Goal: Task Accomplishment & Management: Manage account settings

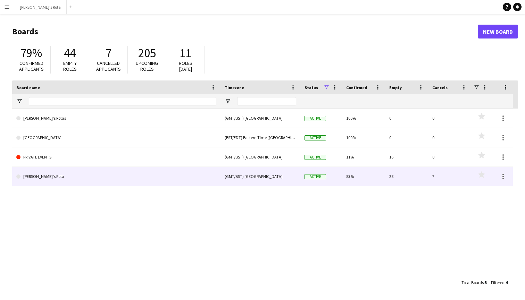
click at [41, 177] on link "[PERSON_NAME]'s Rota" at bounding box center [116, 176] width 200 height 19
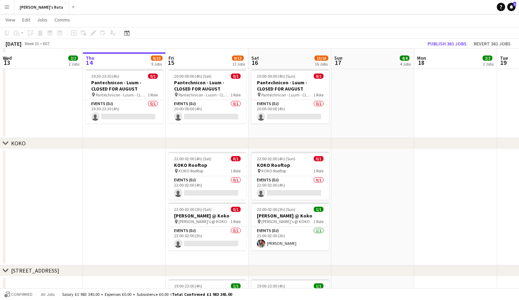
scroll to position [716, 0]
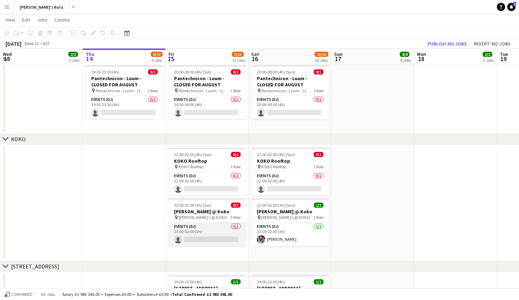
click at [194, 237] on app-card-role "Events (DJ) 0/1 23:00-02:00 (3h) single-neutral-actions" at bounding box center [208, 235] width 78 height 24
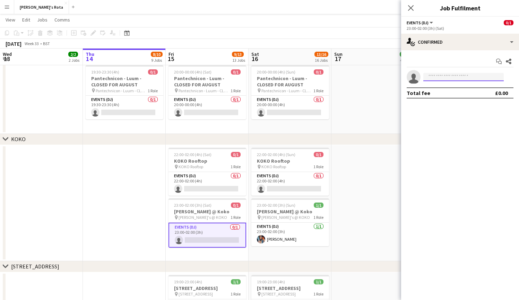
click at [455, 75] on input at bounding box center [464, 77] width 80 height 8
type input "****"
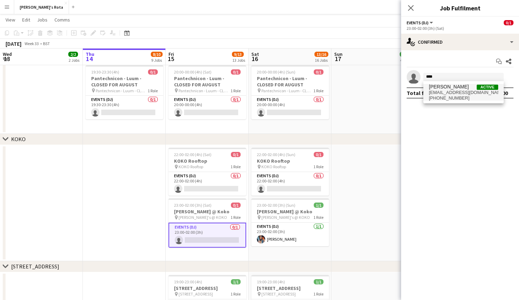
drag, startPoint x: 455, startPoint y: 75, endPoint x: 454, endPoint y: 91, distance: 16.0
click at [454, 91] on span "[EMAIL_ADDRESS][DOMAIN_NAME]" at bounding box center [463, 93] width 69 height 6
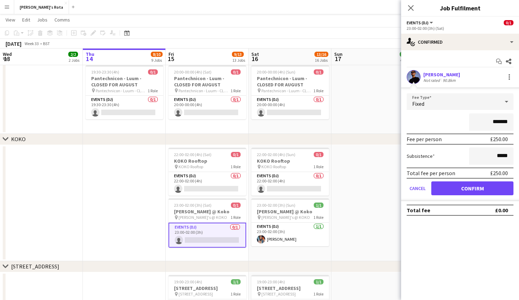
click at [479, 187] on button "Confirm" at bounding box center [473, 188] width 82 height 14
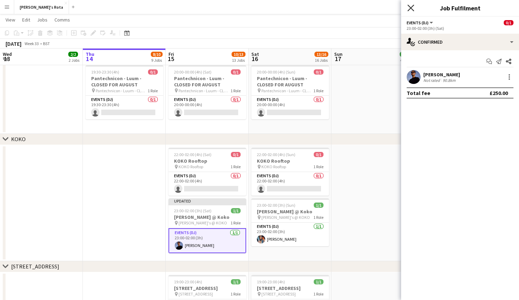
click at [412, 6] on icon "Close pop-in" at bounding box center [411, 8] width 7 height 7
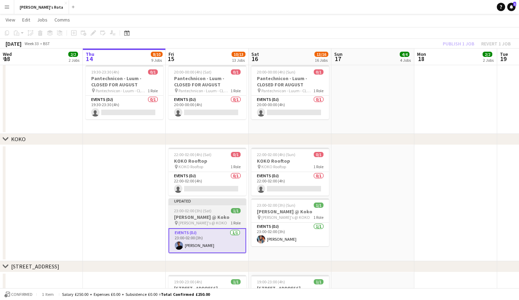
click at [197, 210] on span "23:00-02:00 (3h) (Sat)" at bounding box center [192, 210] width 37 height 5
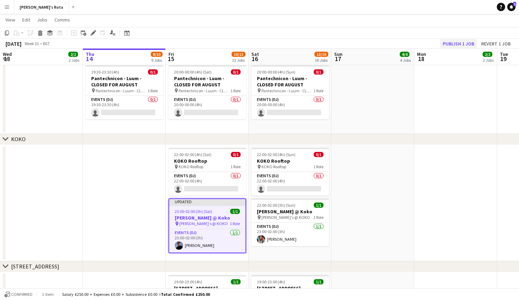
click at [463, 41] on button "Publish 1 job" at bounding box center [458, 43] width 37 height 9
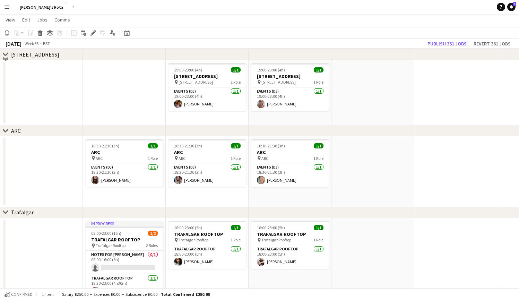
scroll to position [931, 0]
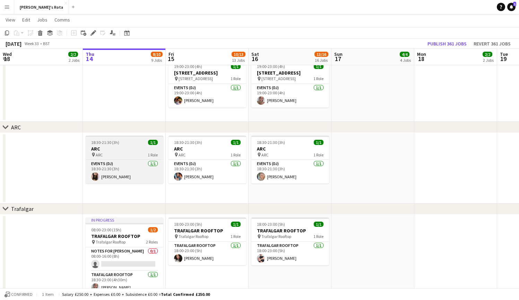
click at [111, 158] on app-job-card "18:30-21:30 (3h) 1/1 ARC pin ARC 1 Role Events (DJ) [DATE] 18:30-21:30 (3h) [PE…" at bounding box center [125, 160] width 78 height 48
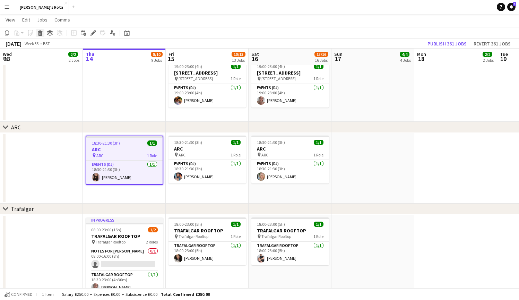
click at [41, 32] on icon at bounding box center [40, 31] width 5 height 2
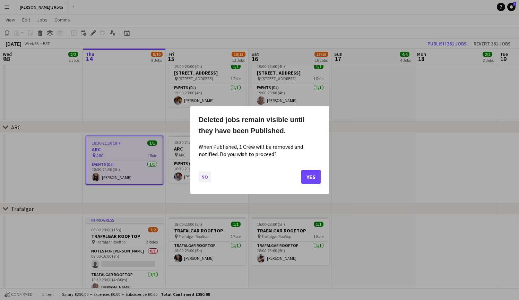
click at [202, 176] on button "No" at bounding box center [205, 176] width 12 height 11
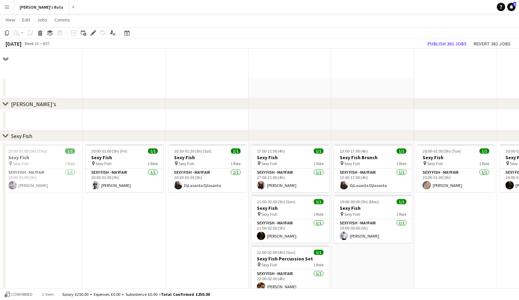
scroll to position [931, 0]
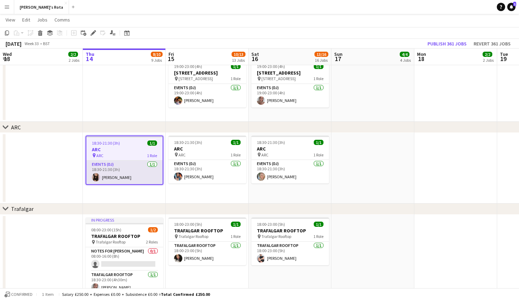
click at [139, 165] on app-card-role "Events (DJ) [DATE] 18:30-21:30 (3h) [PERSON_NAME]" at bounding box center [124, 173] width 76 height 24
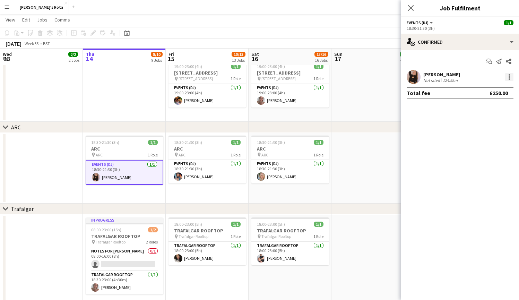
click at [509, 76] on div at bounding box center [509, 77] width 8 height 8
click at [495, 153] on button "Remove" at bounding box center [487, 156] width 54 height 17
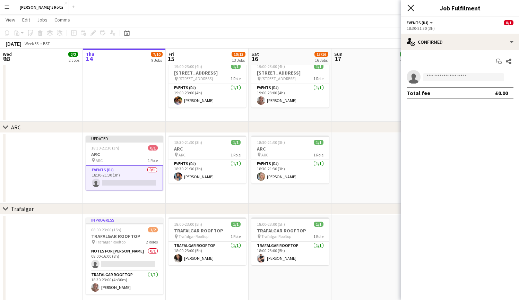
click at [411, 7] on icon "Close pop-in" at bounding box center [411, 8] width 7 height 7
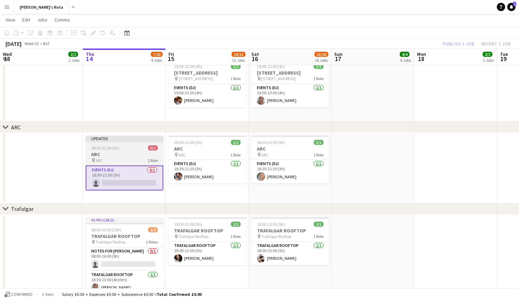
click at [133, 151] on app-job-card "Updated 18:30-21:30 (3h) 0/1 ARC pin ARC 1 Role Events (DJ) 0/1 18:30-21:30 (3h…" at bounding box center [125, 163] width 78 height 55
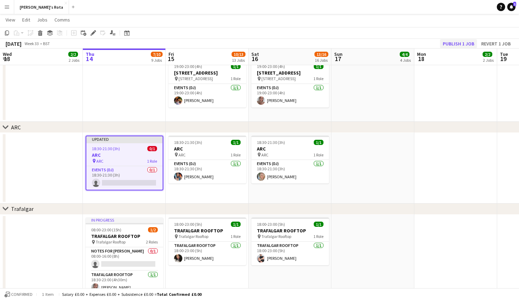
click at [464, 42] on button "Publish 1 job" at bounding box center [458, 43] width 37 height 9
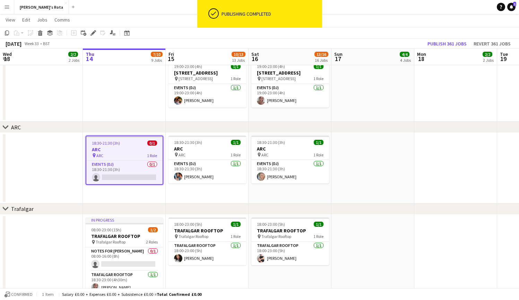
click at [114, 142] on span "18:30-21:30 (3h)" at bounding box center [106, 143] width 28 height 5
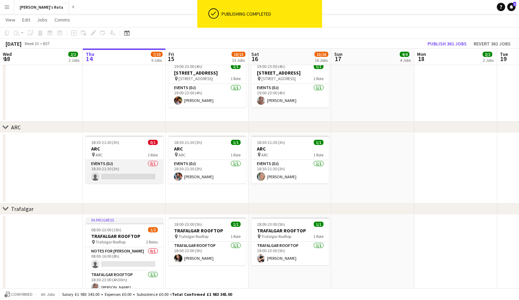
click at [121, 180] on app-card-role "Events (DJ) 0/1 18:30-21:30 (3h) single-neutral-actions" at bounding box center [125, 172] width 78 height 24
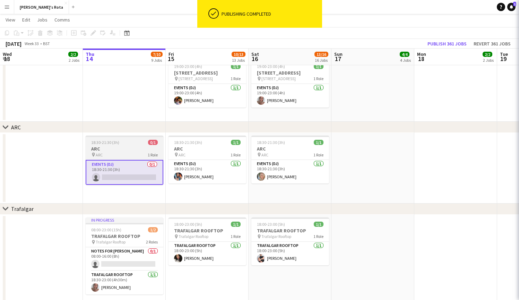
click at [119, 152] on div "pin ARC 1 Role" at bounding box center [125, 155] width 78 height 6
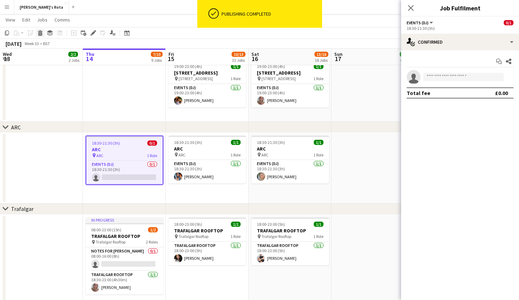
click at [41, 33] on icon at bounding box center [41, 33] width 4 height 3
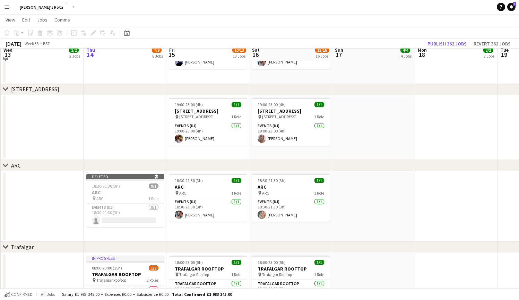
scroll to position [894, 0]
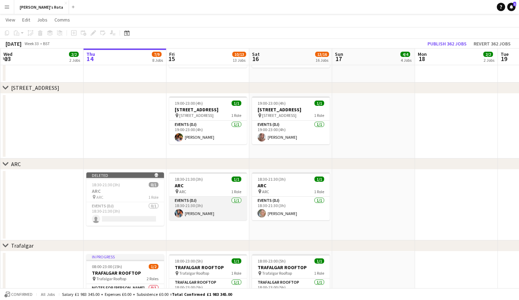
click at [209, 204] on app-card-role "Events (DJ) [DATE] 18:30-21:30 (3h) [PERSON_NAME]" at bounding box center [208, 209] width 78 height 24
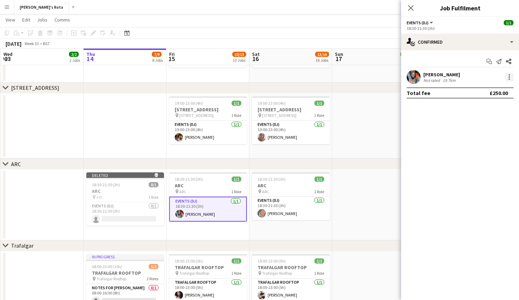
click at [510, 77] on div at bounding box center [509, 76] width 1 height 1
click at [490, 160] on button "Remove" at bounding box center [487, 156] width 54 height 17
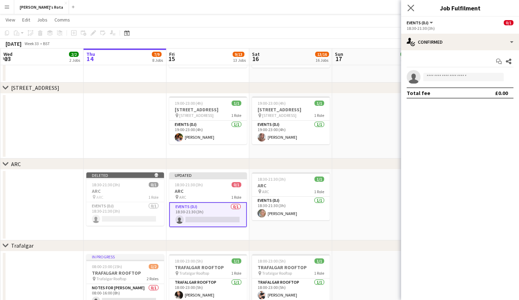
click at [411, 5] on app-icon "Close pop-in" at bounding box center [411, 8] width 10 height 10
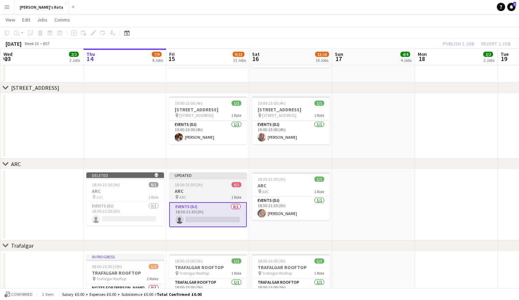
click at [199, 193] on h3 "ARC" at bounding box center [208, 191] width 78 height 6
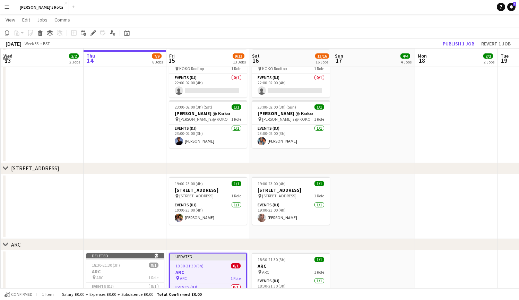
scroll to position [809, 0]
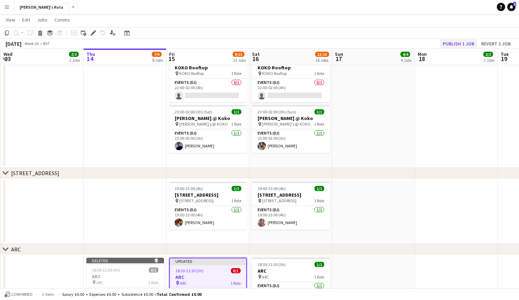
click at [454, 41] on button "Publish 1 job" at bounding box center [458, 43] width 37 height 9
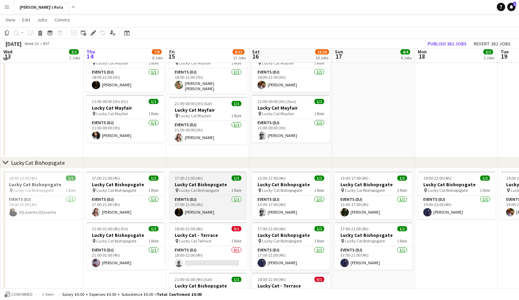
scroll to position [283, 0]
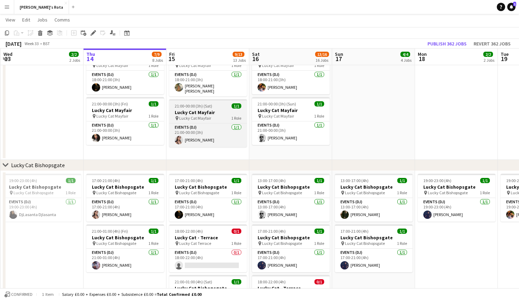
click at [201, 117] on span "Lucky Cat Mayfair" at bounding box center [195, 118] width 32 height 5
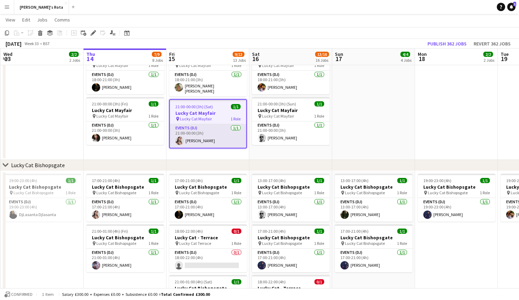
click at [202, 128] on app-card-role "Events (DJ) [DATE] 21:00-00:00 (3h) [PERSON_NAME]" at bounding box center [208, 136] width 76 height 24
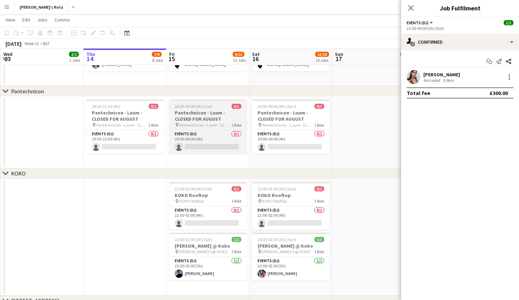
scroll to position [681, 0]
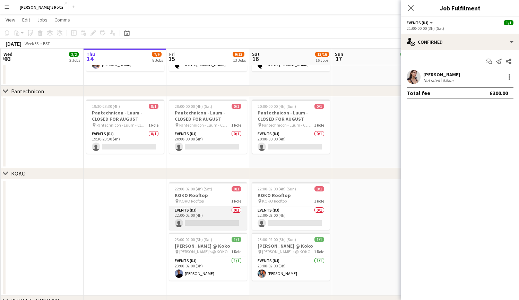
click at [214, 211] on app-card-role "Events (DJ) 0/1 22:00-02:00 (4h) single-neutral-actions" at bounding box center [208, 218] width 78 height 24
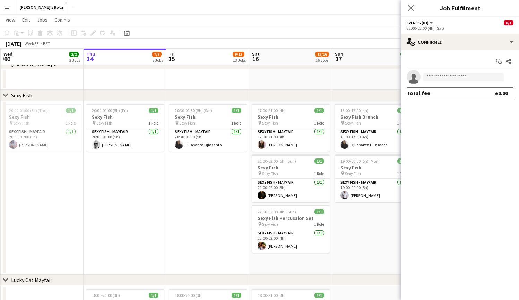
scroll to position [41, 0]
click at [412, 8] on icon "Close pop-in" at bounding box center [411, 8] width 7 height 7
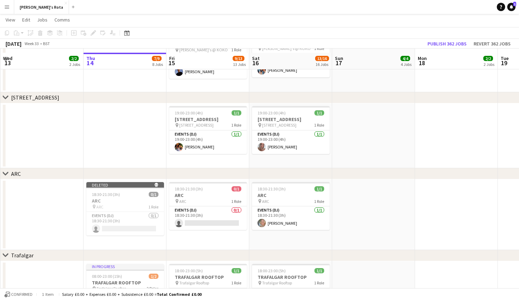
scroll to position [889, 0]
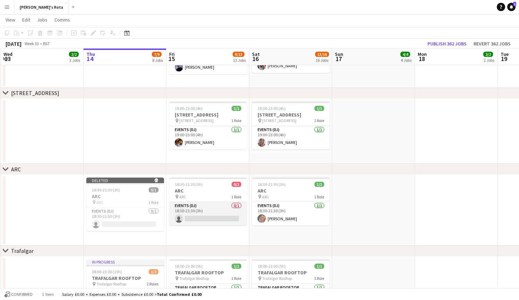
click at [205, 215] on app-card-role "Events (DJ) 0/1 18:30-21:30 (3h) single-neutral-actions" at bounding box center [208, 214] width 78 height 24
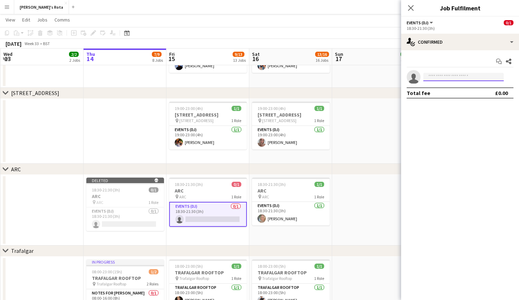
click at [455, 74] on input at bounding box center [464, 77] width 80 height 8
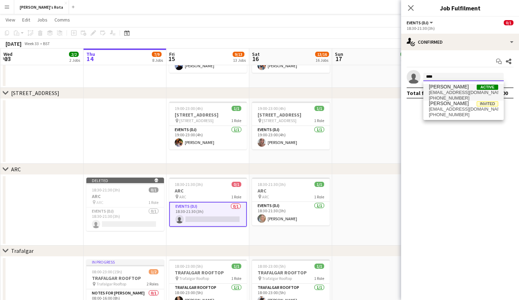
type input "****"
click at [458, 88] on span "[PERSON_NAME]" at bounding box center [449, 87] width 40 height 6
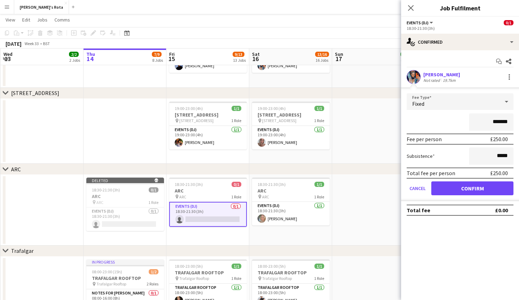
click at [476, 185] on button "Confirm" at bounding box center [473, 188] width 82 height 14
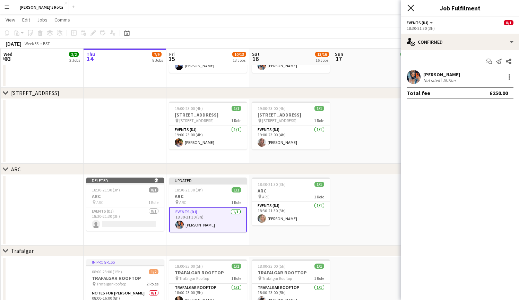
click at [411, 8] on icon at bounding box center [411, 8] width 7 height 7
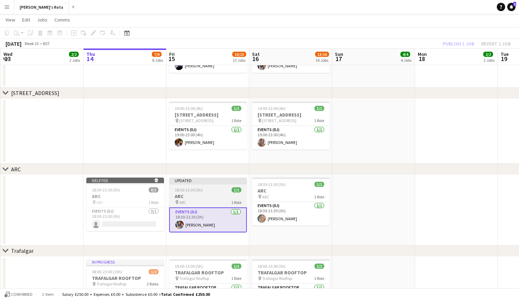
click at [198, 182] on div "Updated" at bounding box center [208, 181] width 78 height 6
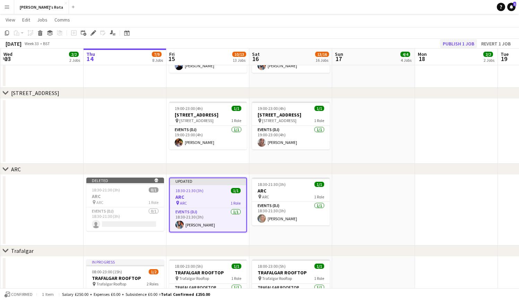
click at [454, 41] on button "Publish 1 job" at bounding box center [458, 43] width 37 height 9
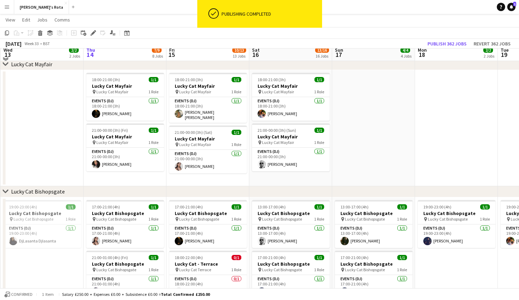
scroll to position [250, 0]
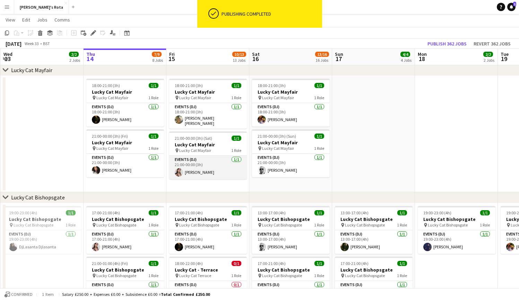
click at [216, 166] on app-card-role "Events (DJ) [DATE] 21:00-00:00 (3h) [PERSON_NAME]" at bounding box center [208, 168] width 78 height 24
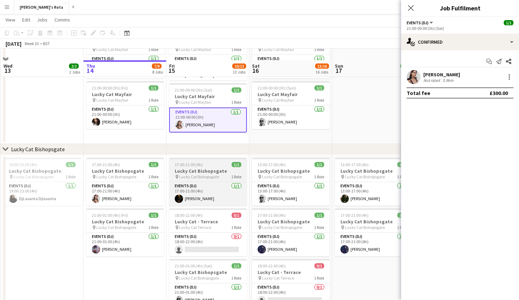
scroll to position [283, 0]
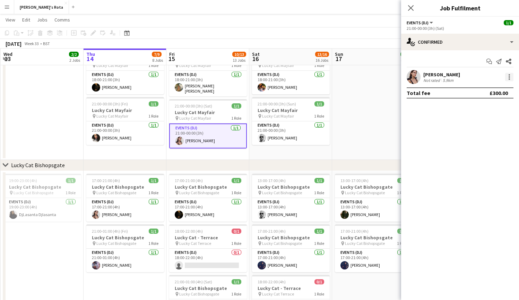
click at [511, 77] on div at bounding box center [509, 77] width 8 height 8
click at [492, 154] on span "Remove" at bounding box center [486, 156] width 43 height 6
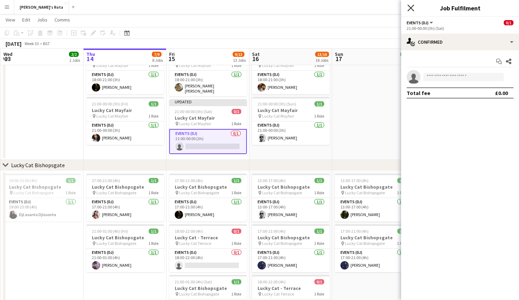
click at [410, 8] on icon "Close pop-in" at bounding box center [411, 8] width 7 height 7
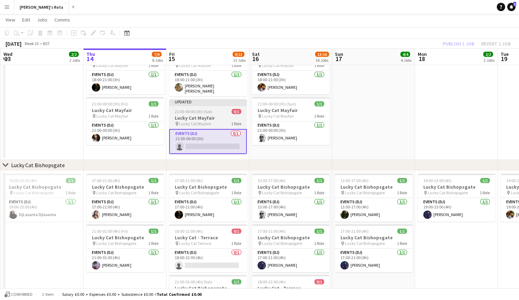
click at [197, 109] on span "21:00-00:00 (3h) (Sat)" at bounding box center [193, 111] width 37 height 5
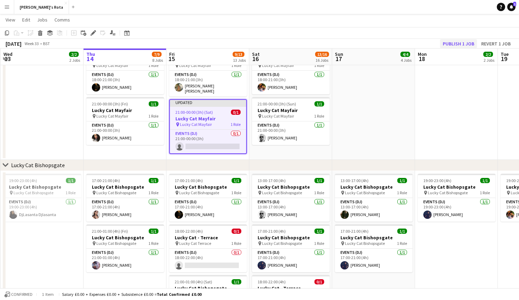
click at [461, 44] on button "Publish 1 job" at bounding box center [458, 43] width 37 height 9
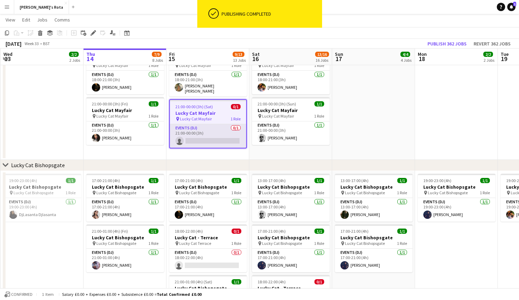
click at [209, 137] on app-card-role "Events (DJ) 0/1 21:00-00:00 (3h) single-neutral-actions" at bounding box center [208, 136] width 76 height 24
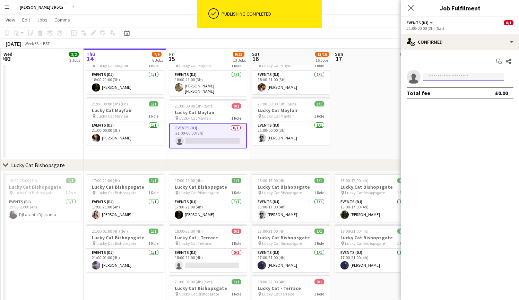
click at [459, 75] on input at bounding box center [464, 77] width 80 height 8
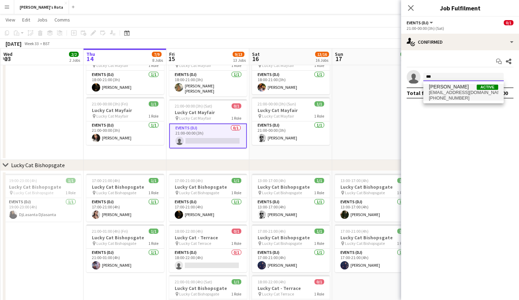
type input "***"
click at [457, 89] on span "[PERSON_NAME] Active" at bounding box center [463, 87] width 69 height 6
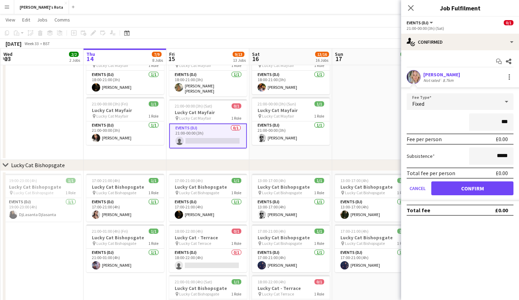
click at [504, 122] on input "***" at bounding box center [491, 121] width 44 height 17
type input "*****"
click at [488, 185] on button "Confirm" at bounding box center [473, 188] width 82 height 14
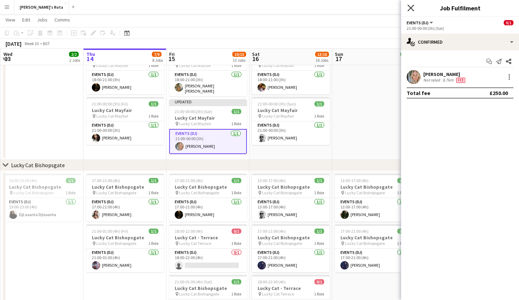
click at [411, 7] on icon at bounding box center [411, 8] width 7 height 7
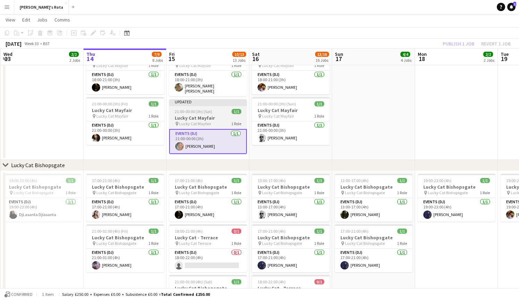
click at [202, 109] on span "21:00-00:00 (3h) (Sat)" at bounding box center [193, 111] width 37 height 5
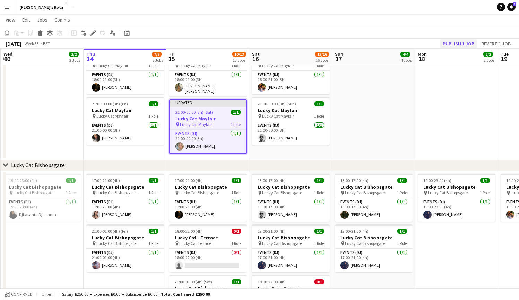
click at [457, 43] on button "Publish 1 job" at bounding box center [458, 43] width 37 height 9
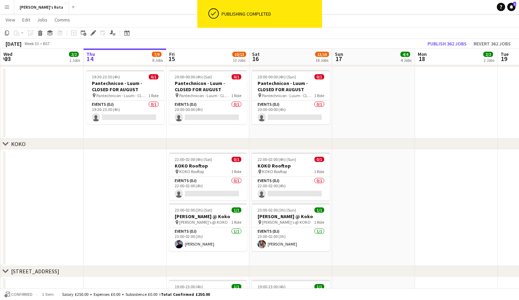
scroll to position [714, 0]
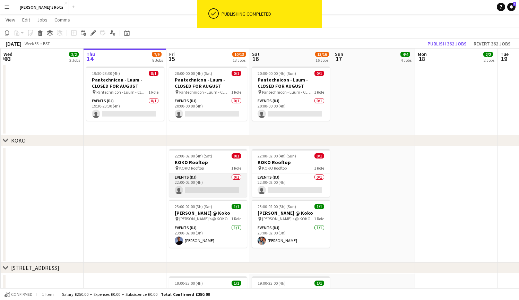
click at [202, 190] on app-card-role "Events (DJ) 0/1 22:00-02:00 (4h) single-neutral-actions" at bounding box center [208, 185] width 78 height 24
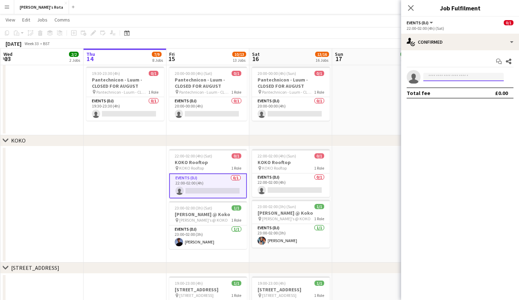
click at [443, 77] on input at bounding box center [464, 77] width 80 height 8
click at [445, 79] on input "**" at bounding box center [464, 77] width 80 height 8
drag, startPoint x: 445, startPoint y: 79, endPoint x: 441, endPoint y: 77, distance: 4.3
click at [441, 77] on input "***" at bounding box center [464, 77] width 80 height 8
type input "*"
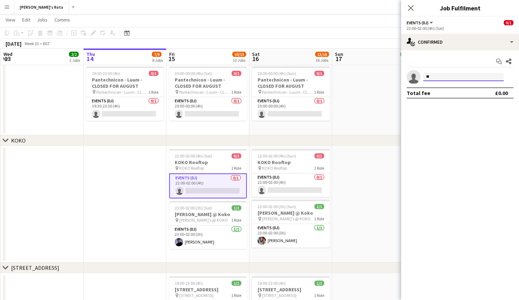
type input "*"
type input "******"
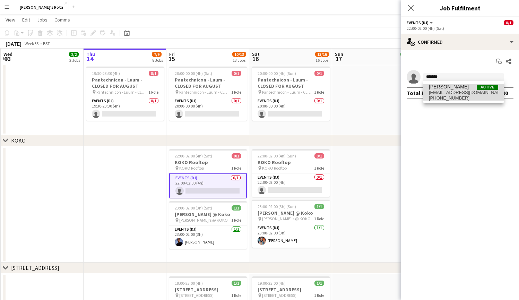
click at [469, 88] on span "[PERSON_NAME]" at bounding box center [449, 87] width 40 height 6
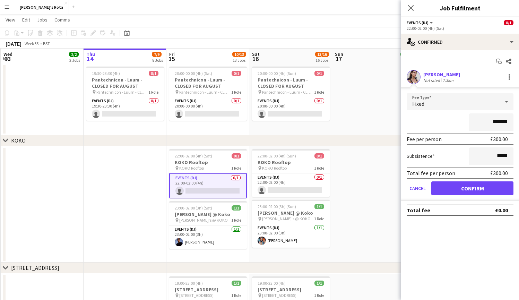
click at [487, 189] on button "Confirm" at bounding box center [473, 188] width 82 height 14
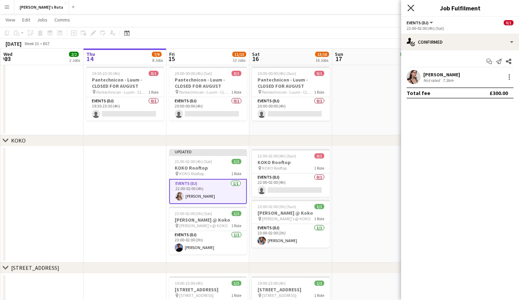
click at [410, 8] on icon "Close pop-in" at bounding box center [411, 8] width 7 height 7
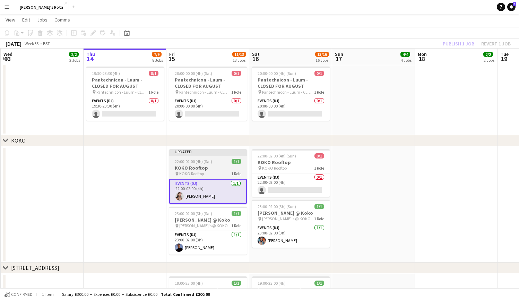
click at [199, 161] on span "22:00-02:00 (4h) (Sat)" at bounding box center [193, 161] width 37 height 5
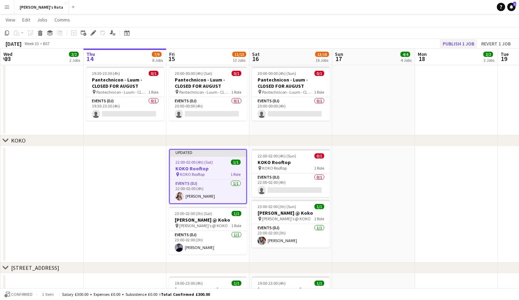
click at [459, 43] on button "Publish 1 job" at bounding box center [458, 43] width 37 height 9
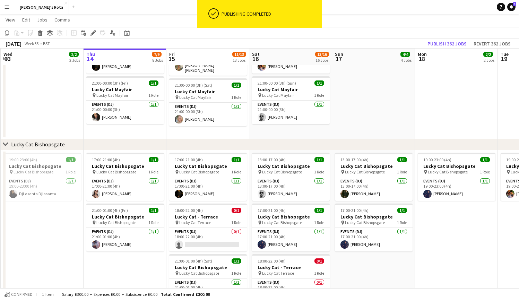
scroll to position [299, 0]
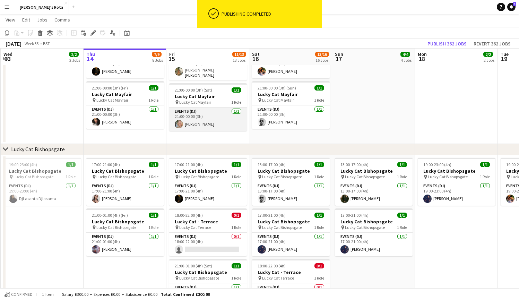
click at [210, 119] on app-card-role "Events (DJ) [DATE] 21:00-00:00 (3h) [PERSON_NAME]" at bounding box center [208, 120] width 78 height 24
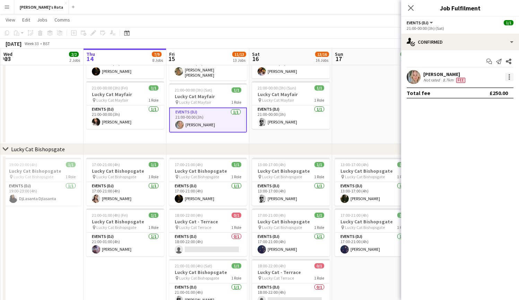
click at [512, 78] on div at bounding box center [509, 77] width 8 height 8
click at [498, 95] on button "Edit fee" at bounding box center [487, 90] width 54 height 17
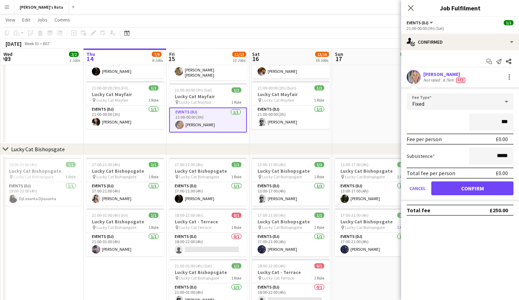
click at [504, 123] on input "***" at bounding box center [491, 121] width 44 height 17
type input "*******"
click at [478, 187] on button "Confirm" at bounding box center [473, 188] width 82 height 14
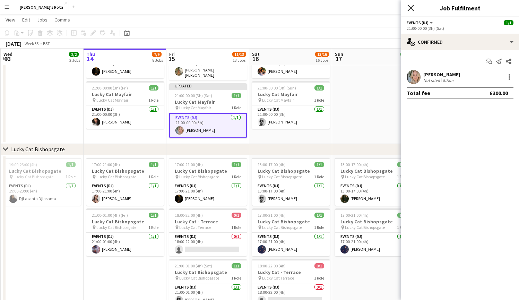
click at [411, 7] on icon "Close pop-in" at bounding box center [411, 8] width 7 height 7
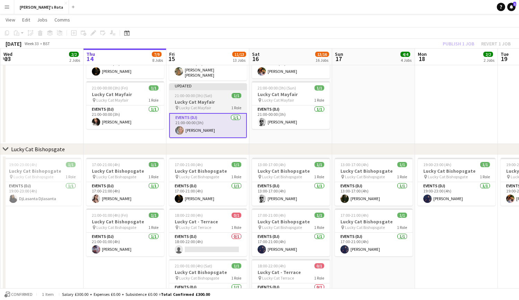
click at [219, 93] on div "21:00-00:00 (3h) (Sat) 1/1" at bounding box center [208, 95] width 78 height 5
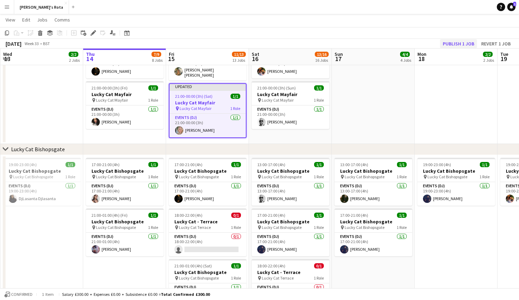
click at [453, 43] on button "Publish 1 job" at bounding box center [458, 43] width 37 height 9
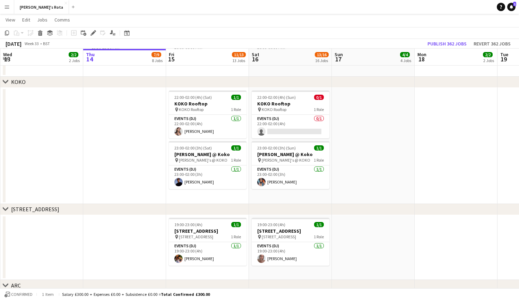
scroll to position [773, 0]
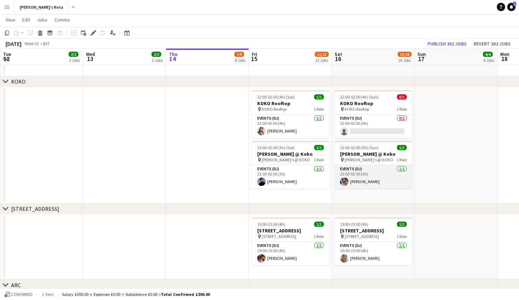
click at [362, 184] on app-card-role "Events (DJ) [DATE] 23:00-02:00 (3h) [PERSON_NAME]" at bounding box center [374, 177] width 78 height 24
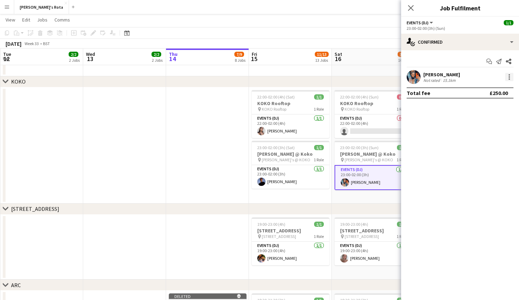
click at [509, 76] on div at bounding box center [509, 77] width 8 height 8
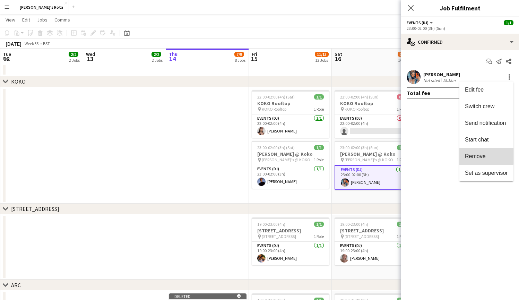
click at [483, 153] on button "Remove" at bounding box center [487, 156] width 54 height 17
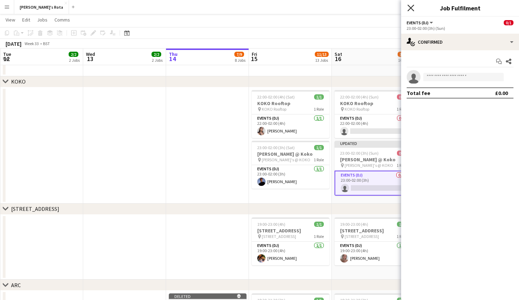
click at [412, 6] on icon at bounding box center [411, 8] width 7 height 7
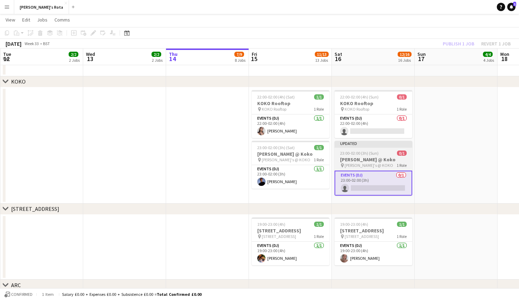
click at [377, 159] on h3 "[PERSON_NAME] @ Koko" at bounding box center [374, 159] width 78 height 6
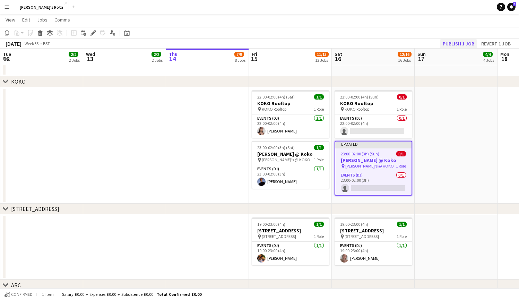
click at [459, 41] on button "Publish 1 job" at bounding box center [458, 43] width 37 height 9
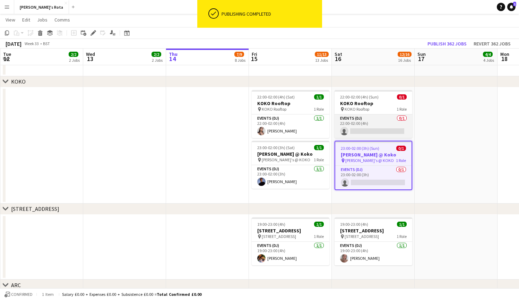
click at [374, 127] on app-card-role "Events (DJ) 0/1 22:00-02:00 (4h) single-neutral-actions" at bounding box center [374, 126] width 78 height 24
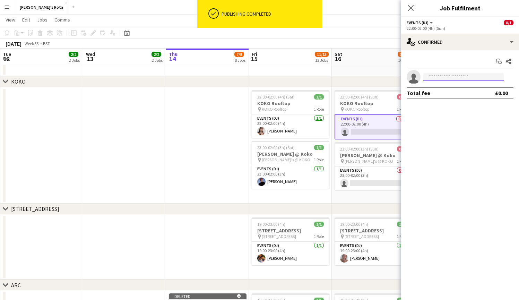
click at [445, 76] on input at bounding box center [464, 77] width 80 height 8
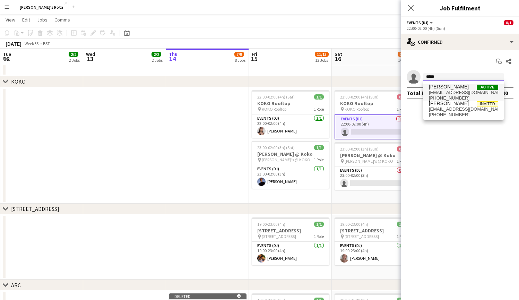
type input "*****"
click at [450, 90] on span "[EMAIL_ADDRESS][DOMAIN_NAME]" at bounding box center [463, 93] width 69 height 6
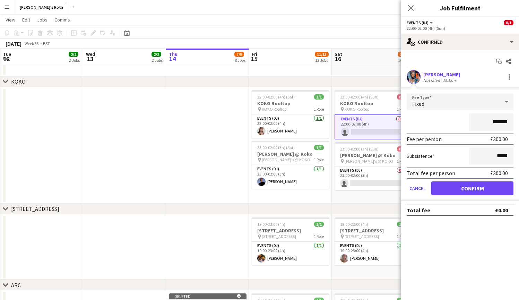
click at [486, 185] on button "Confirm" at bounding box center [473, 188] width 82 height 14
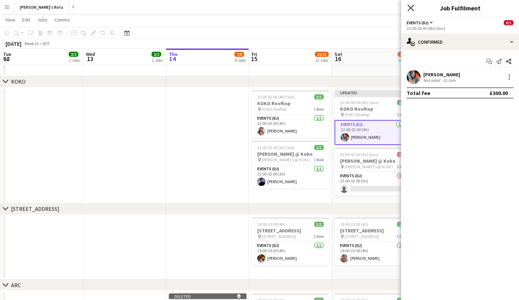
click at [411, 9] on icon at bounding box center [411, 8] width 7 height 7
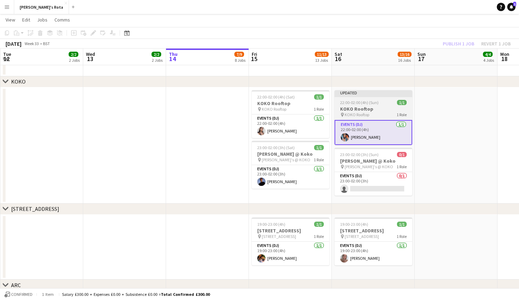
click at [380, 113] on div "pin KOKO Rooftop 1 Role" at bounding box center [374, 115] width 78 height 6
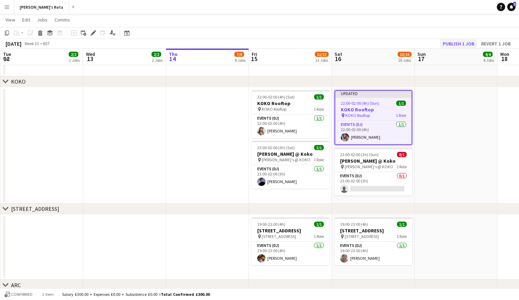
click at [465, 42] on button "Publish 1 job" at bounding box center [458, 43] width 37 height 9
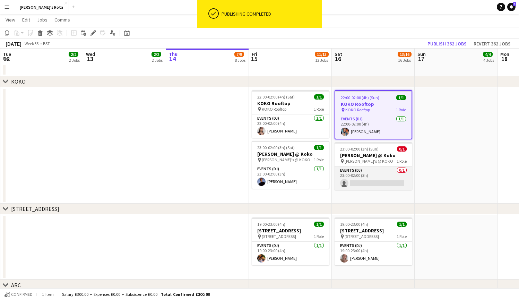
click at [386, 180] on app-card-role "Events (DJ) 0/1 23:00-02:00 (3h) single-neutral-actions" at bounding box center [374, 179] width 78 height 24
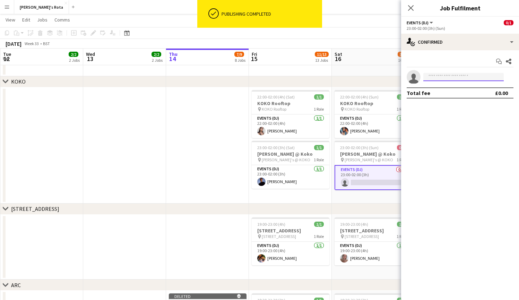
click at [460, 80] on input at bounding box center [464, 77] width 80 height 8
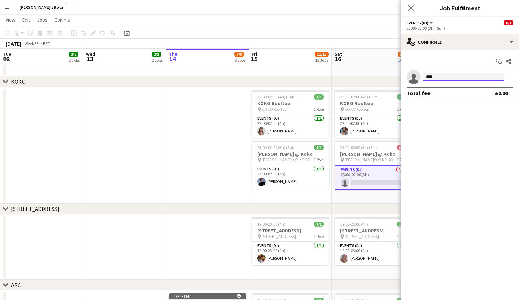
click at [460, 80] on input "****" at bounding box center [464, 77] width 80 height 8
type input "***"
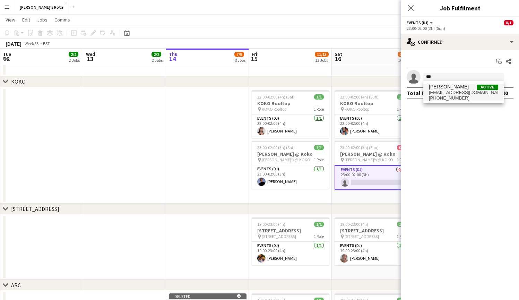
click at [458, 91] on span "[EMAIL_ADDRESS][DOMAIN_NAME]" at bounding box center [463, 93] width 69 height 6
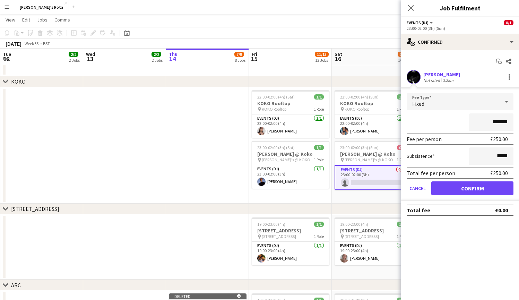
click at [483, 189] on button "Confirm" at bounding box center [473, 188] width 82 height 14
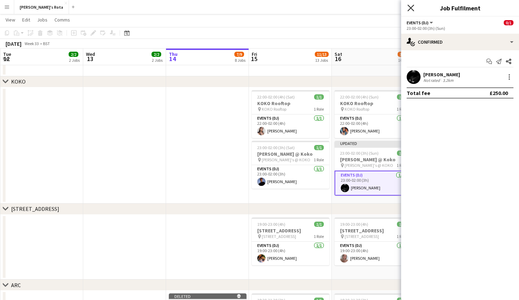
click at [410, 9] on icon at bounding box center [411, 8] width 7 height 7
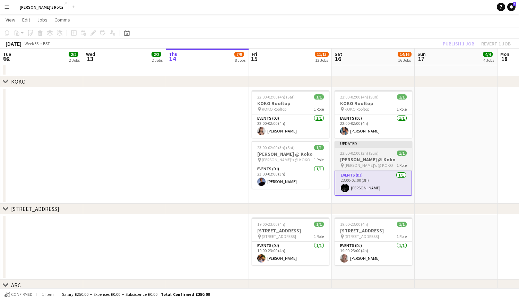
click at [375, 149] on app-job-card "Updated 23:00-02:00 (3h) (Sun) 1/1 [PERSON_NAME] @ Koko pin [PERSON_NAME]'s @ K…" at bounding box center [374, 168] width 78 height 55
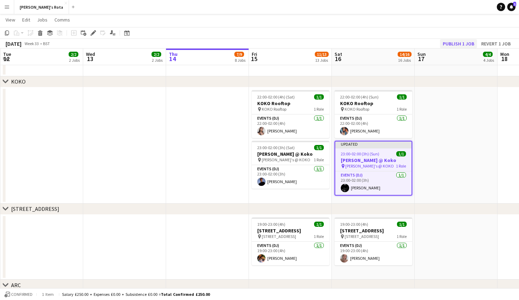
click at [461, 41] on button "Publish 1 job" at bounding box center [458, 43] width 37 height 9
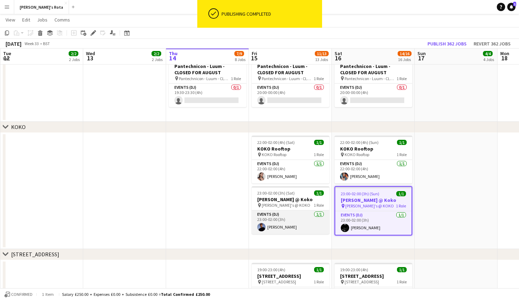
scroll to position [728, 0]
